Goal: Contribute content

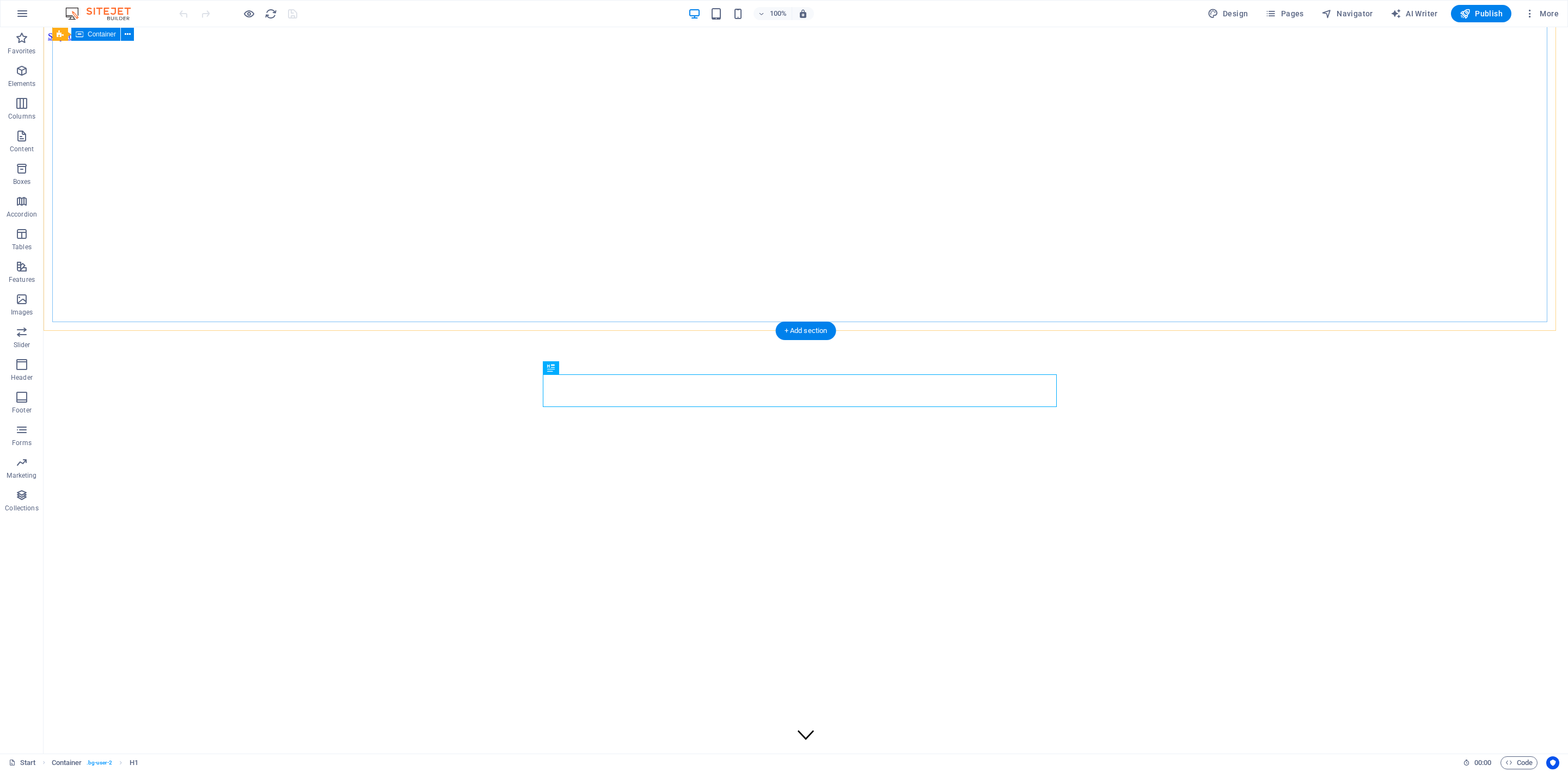
scroll to position [423, 0]
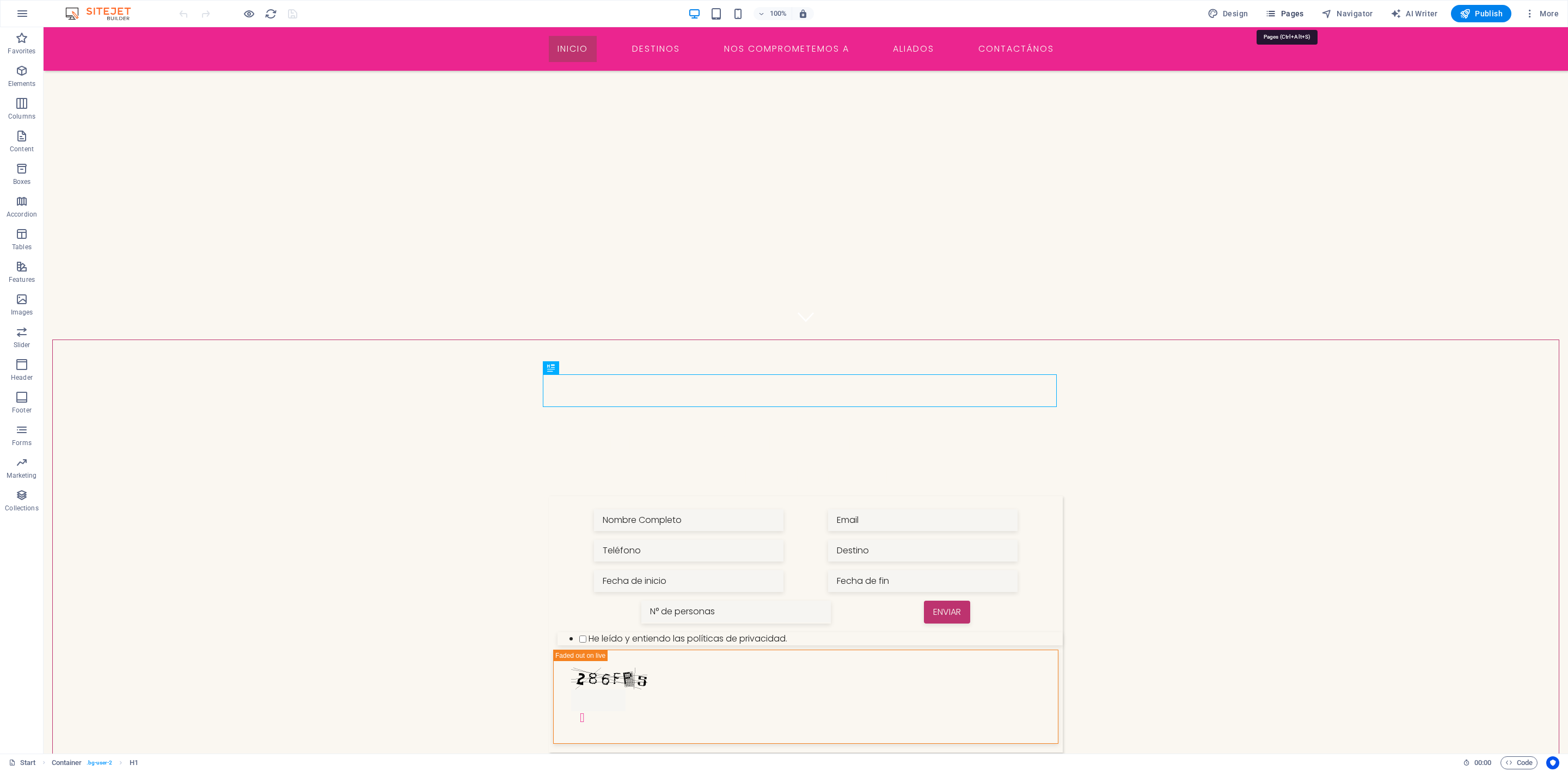
click at [1289, 16] on span "Pages" at bounding box center [1284, 13] width 38 height 11
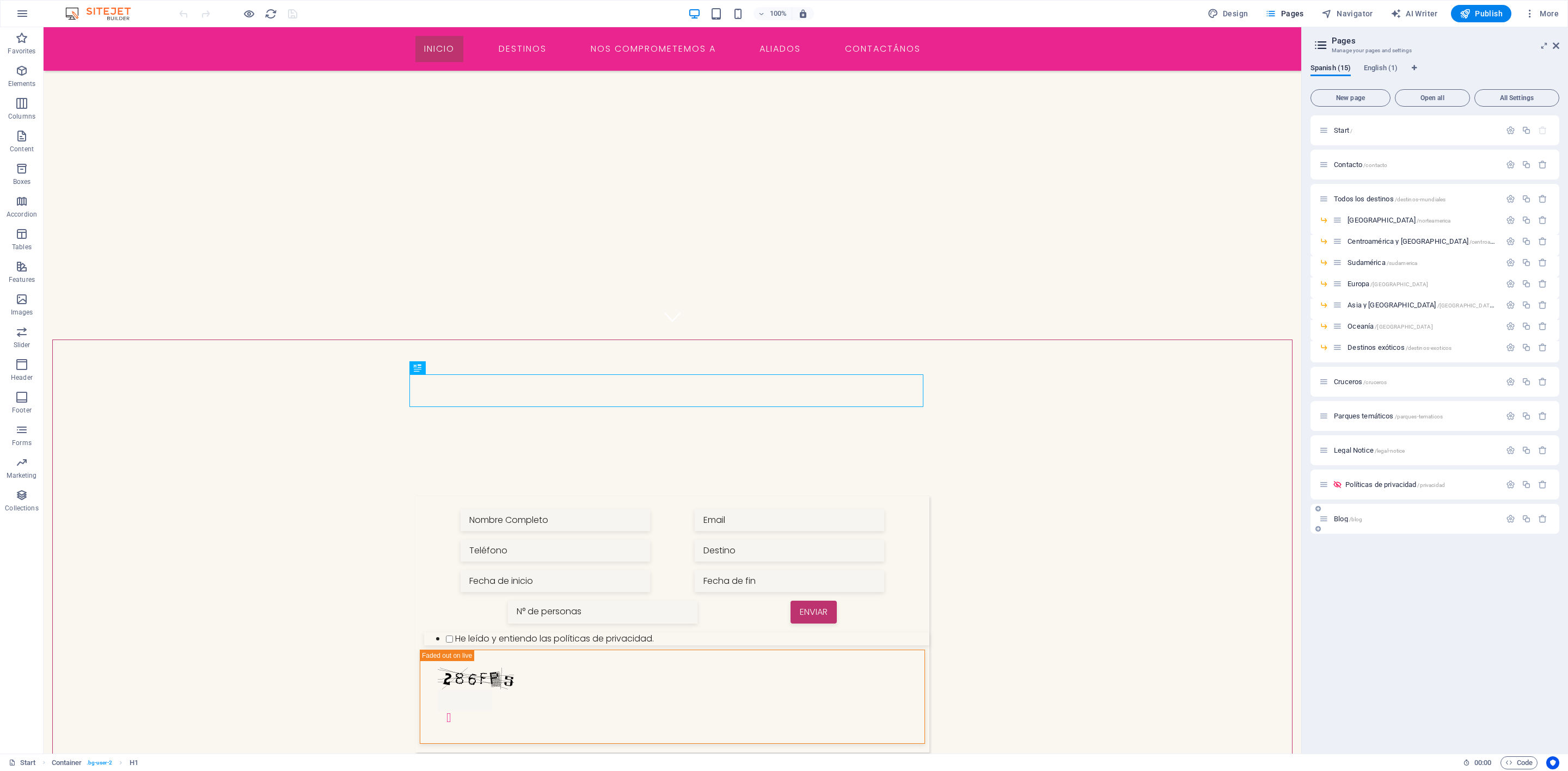
click at [1380, 511] on div "Blog /blog" at bounding box center [1435, 518] width 249 height 30
click at [1342, 524] on div "Blog /blog" at bounding box center [1410, 519] width 181 height 13
click at [1331, 515] on div "Blog /blog" at bounding box center [1415, 519] width 170 height 7
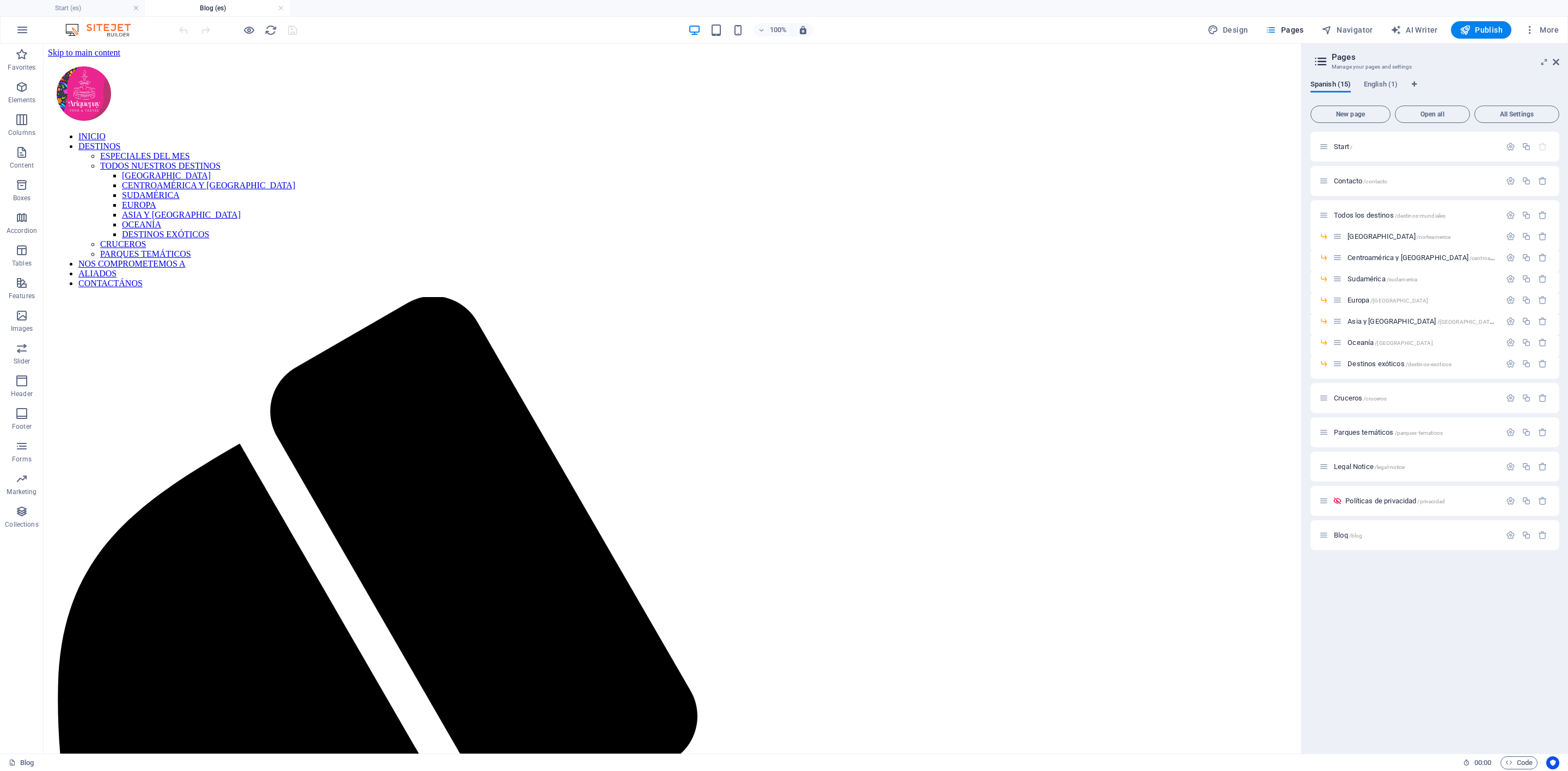
scroll to position [0, 0]
click at [681, 380] on link "HTML" at bounding box center [701, 387] width 116 height 16
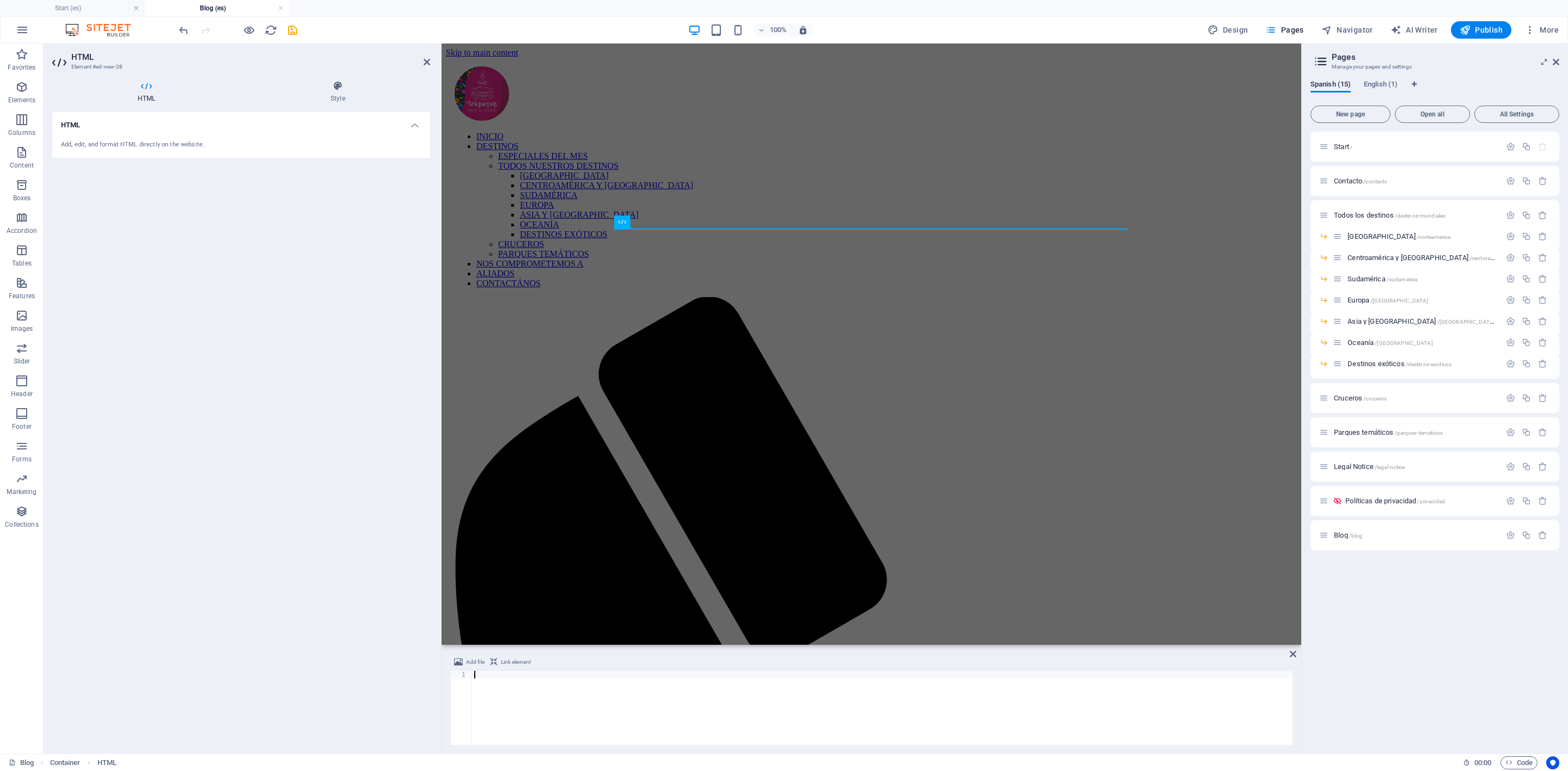
type textarea "<iframe allowfullscreen="allowfullscreen" allow="clipboard-write" scrolling="no…"
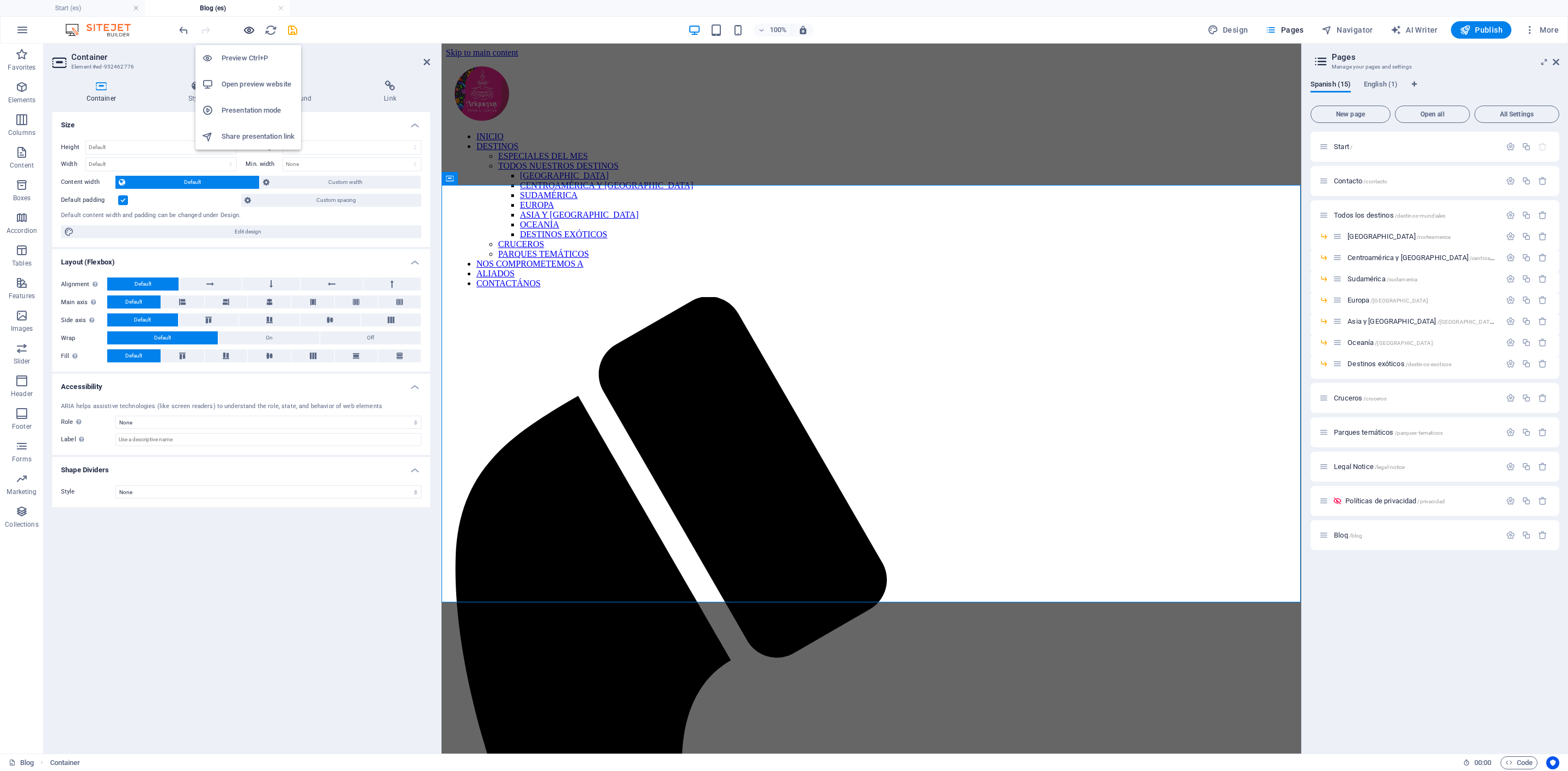
click at [251, 34] on icon "button" at bounding box center [249, 30] width 13 height 13
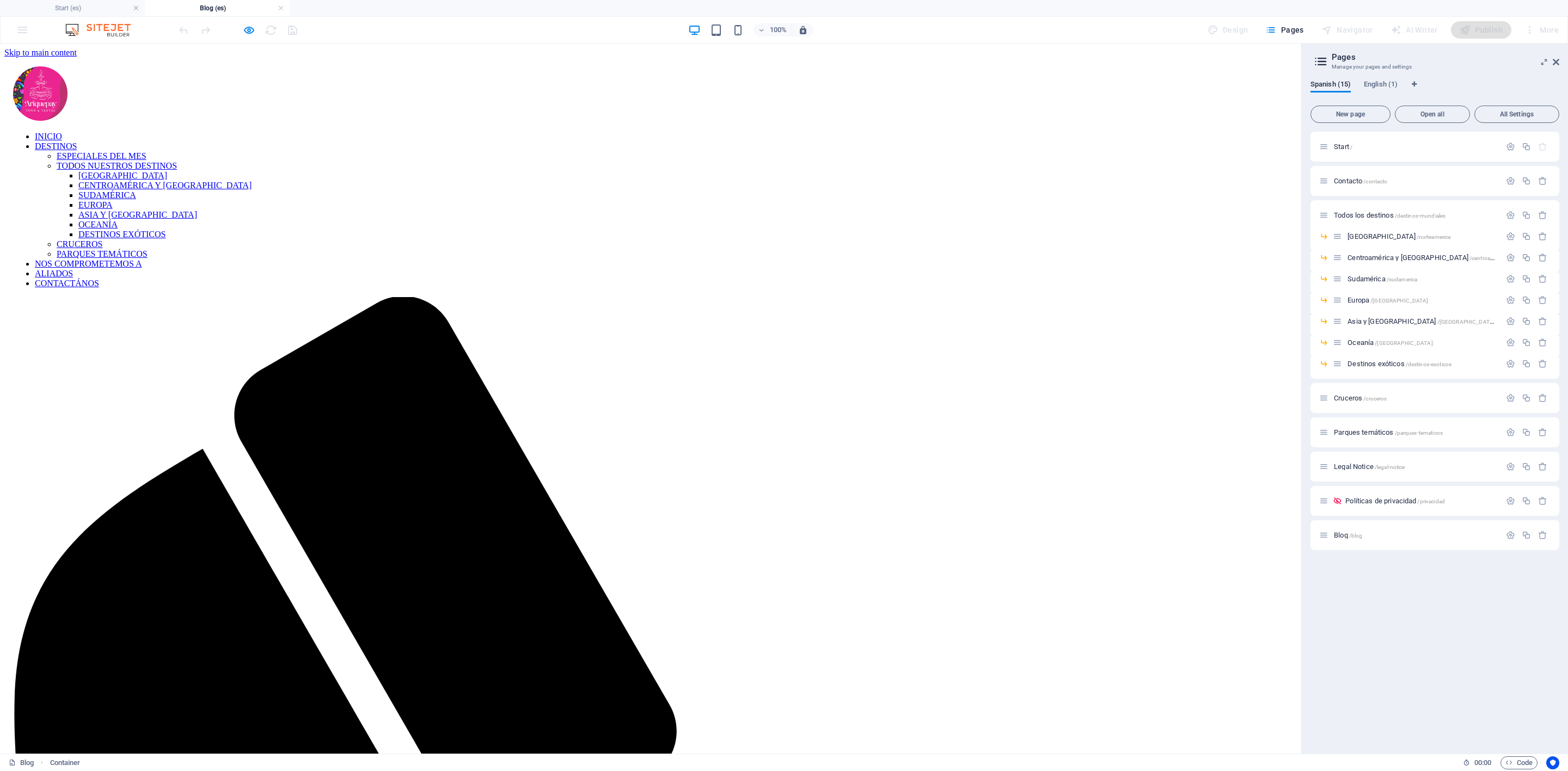
drag, startPoint x: 254, startPoint y: 28, endPoint x: 299, endPoint y: 44, distance: 47.8
click at [254, 28] on icon "button" at bounding box center [249, 30] width 13 height 13
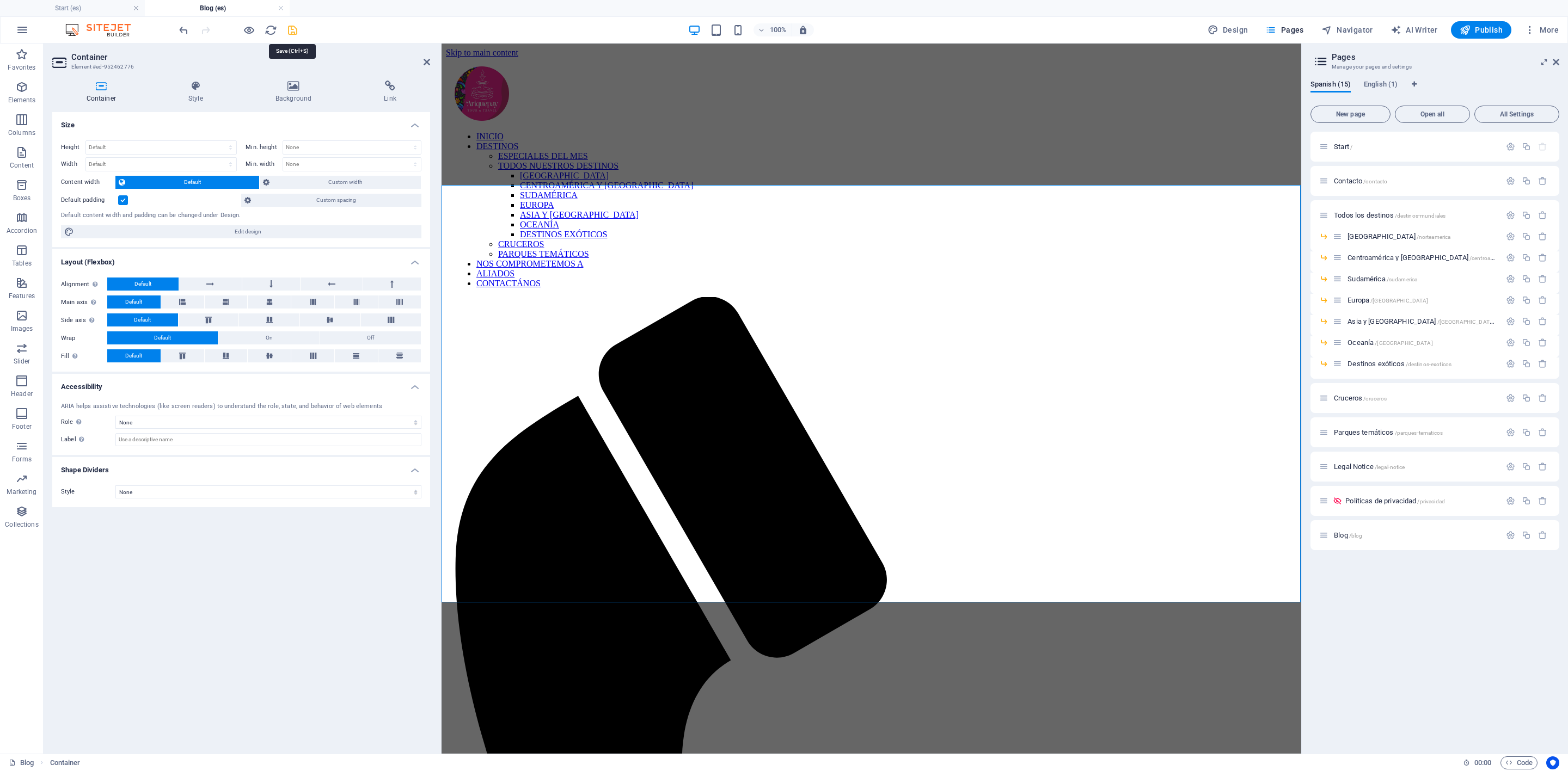
click at [296, 31] on icon "save" at bounding box center [292, 30] width 13 height 13
